Goal: Communication & Community: Ask a question

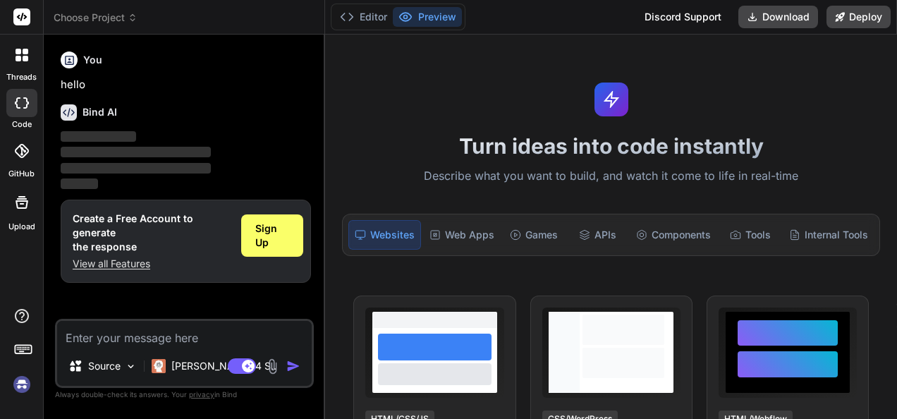
type textarea "x"
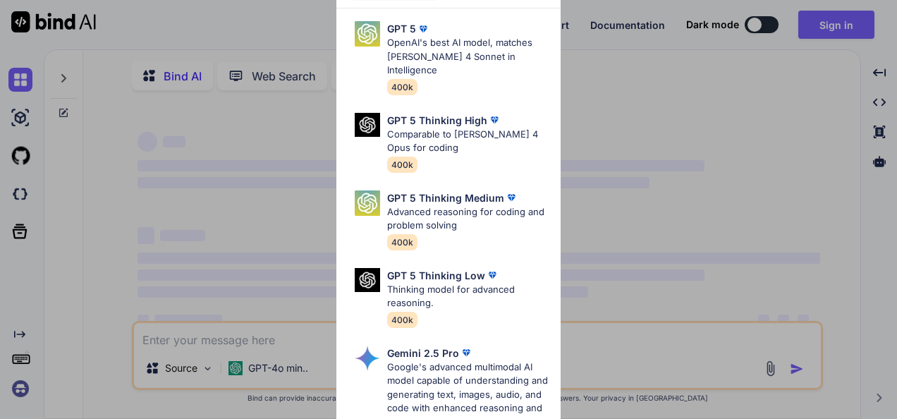
type textarea "x"
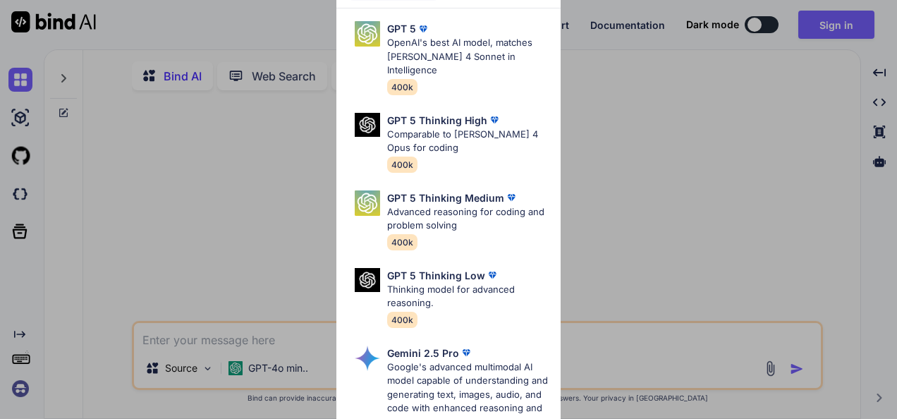
click at [154, 220] on div "Ultra Models GPT 5 OpenAI's best AI model, matches Claude 4 Sonnet in Intellige…" at bounding box center [448, 209] width 897 height 419
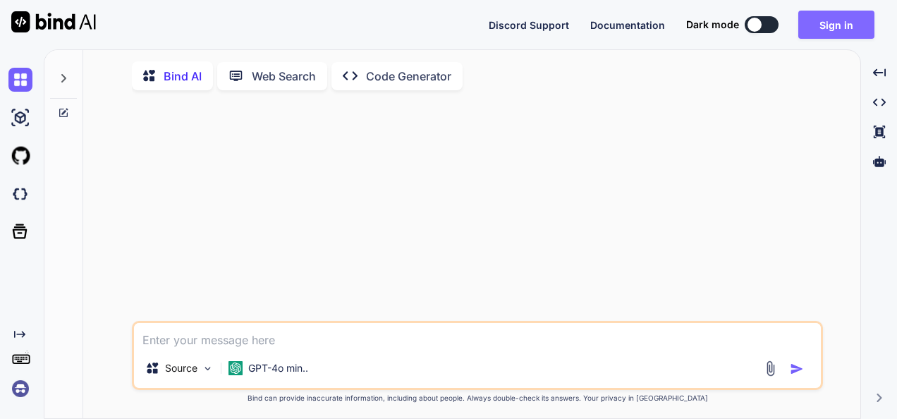
click at [857, 11] on button "Sign in" at bounding box center [836, 25] width 76 height 28
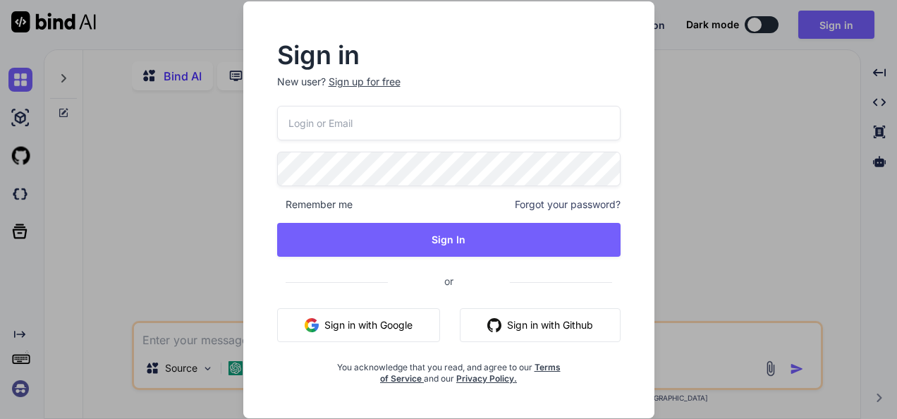
click at [728, 228] on div "Sign in New user? Sign up for free Remember me Forgot your password? Sign In or…" at bounding box center [448, 209] width 897 height 419
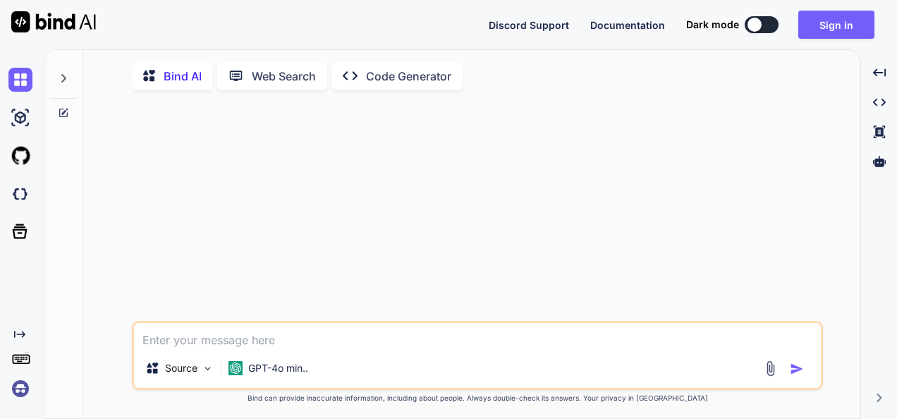
click at [62, 71] on div at bounding box center [63, 74] width 27 height 49
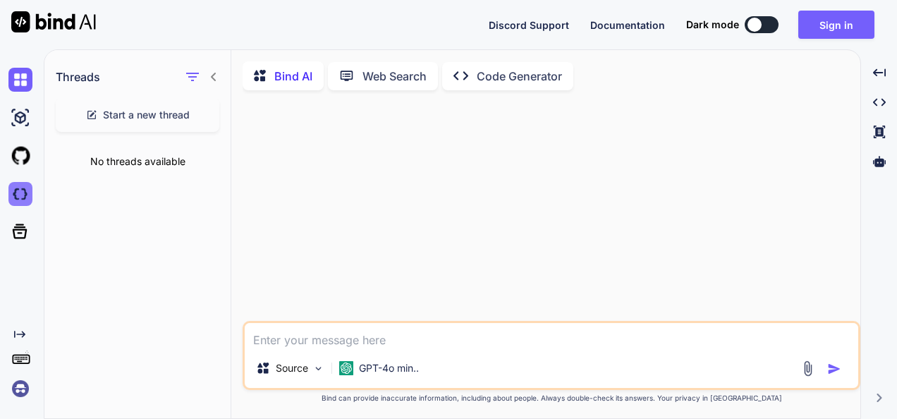
click at [16, 195] on img at bounding box center [20, 194] width 24 height 24
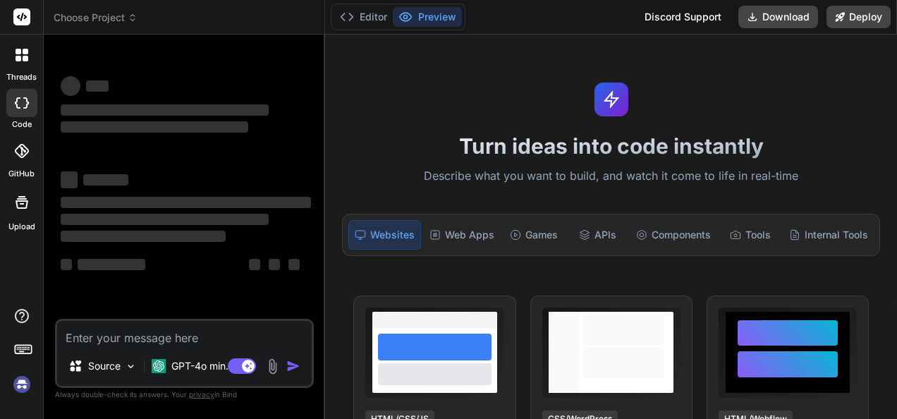
type textarea "x"
